Goal: Navigation & Orientation: Find specific page/section

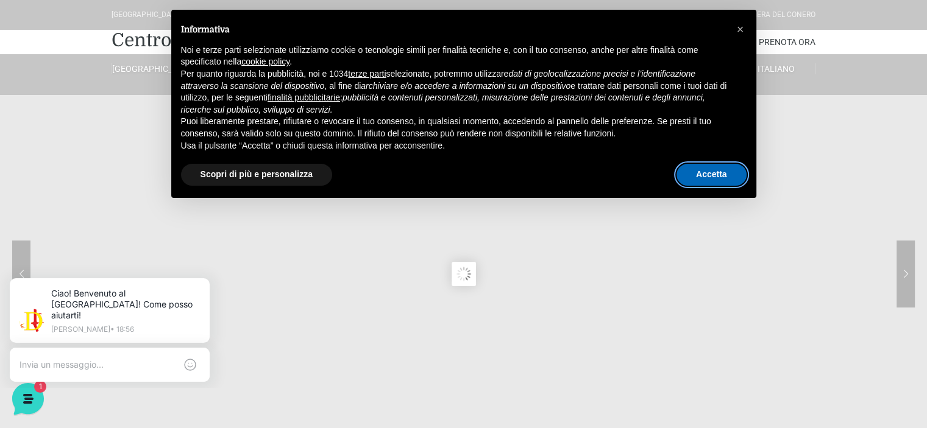
click at [725, 171] on button "Accetta" at bounding box center [711, 175] width 70 height 22
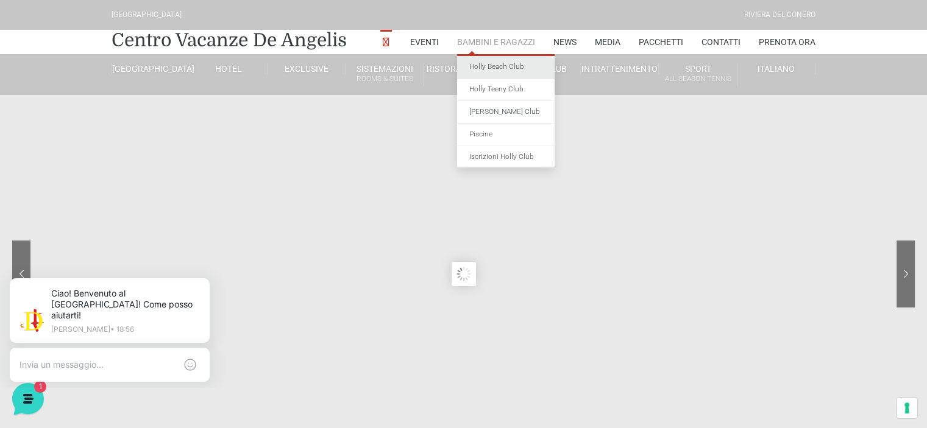
click at [489, 68] on link "Holly Beach Club" at bounding box center [506, 67] width 98 height 23
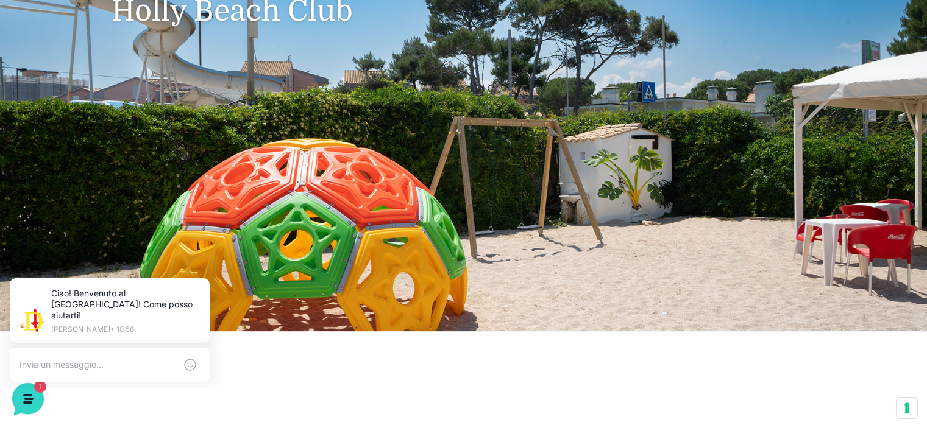
scroll to position [183, 0]
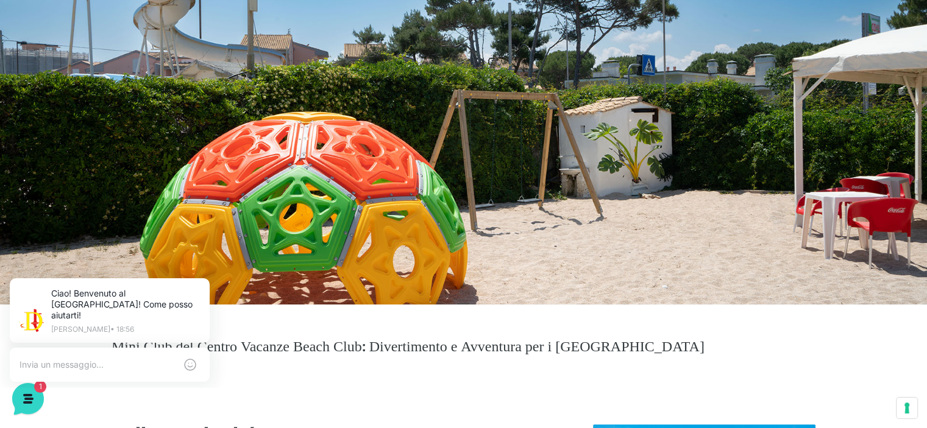
click at [536, 236] on header "Villaggio Hotel Resort Riviera Del Conero Centro Vacanze De Angelis Eventi Miss…" at bounding box center [463, 61] width 927 height 488
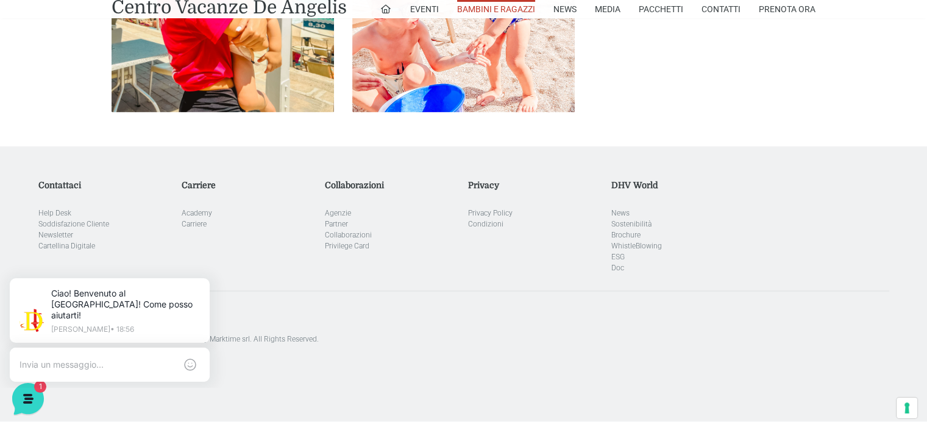
scroll to position [1776, 0]
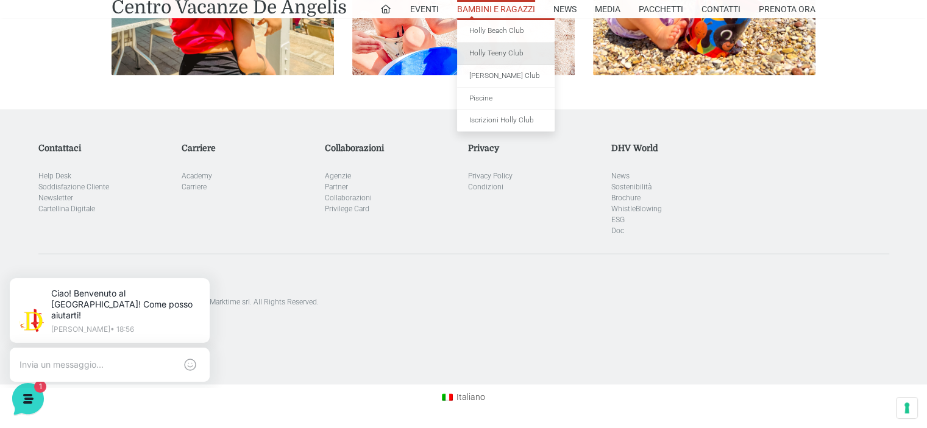
click at [504, 51] on link "Holly Teeny Club" at bounding box center [506, 54] width 98 height 23
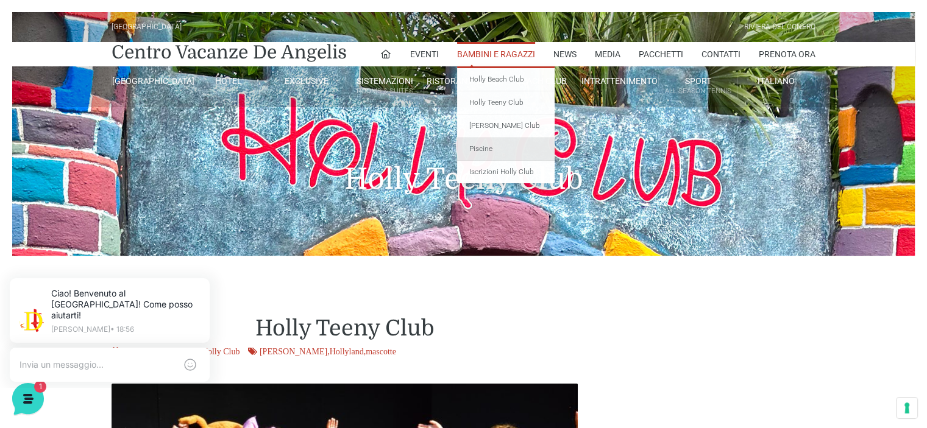
click at [495, 157] on link "Piscine" at bounding box center [506, 149] width 98 height 23
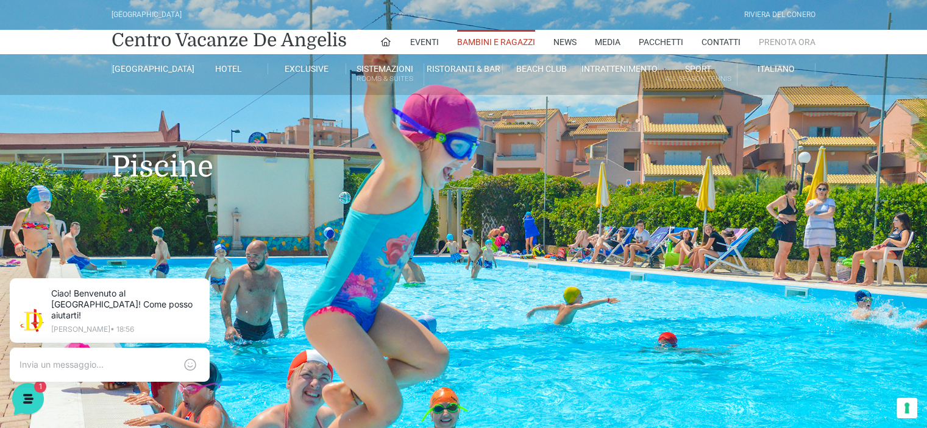
click at [773, 48] on link "Prenota Ora" at bounding box center [787, 42] width 57 height 24
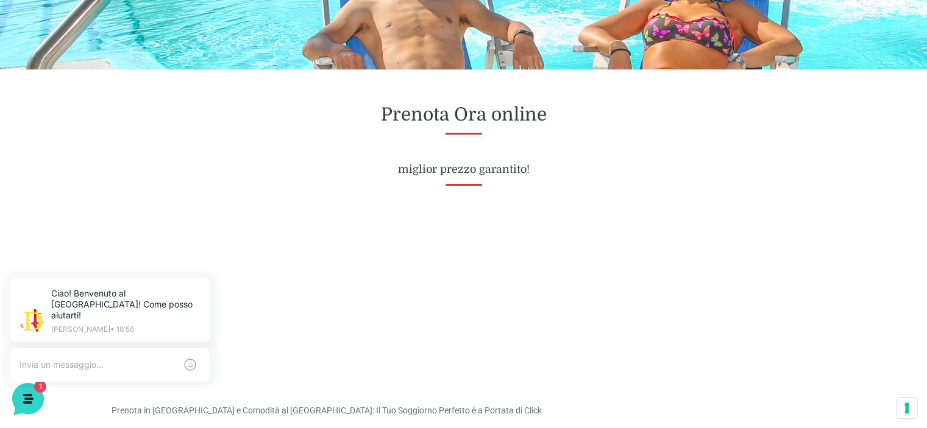
scroll to position [488, 0]
